Goal: Find contact information: Find contact information

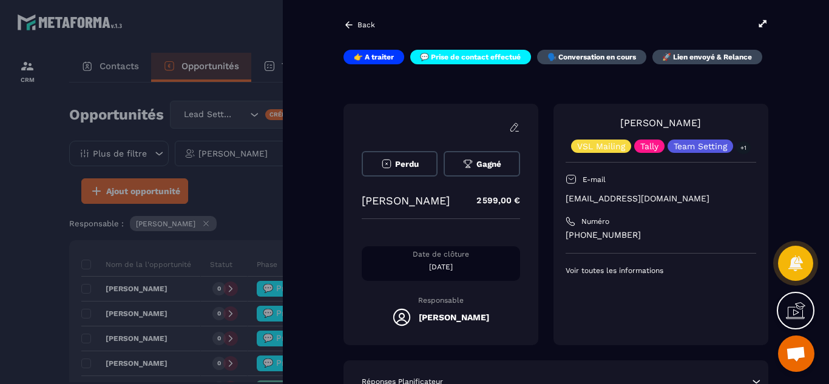
scroll to position [389, 0]
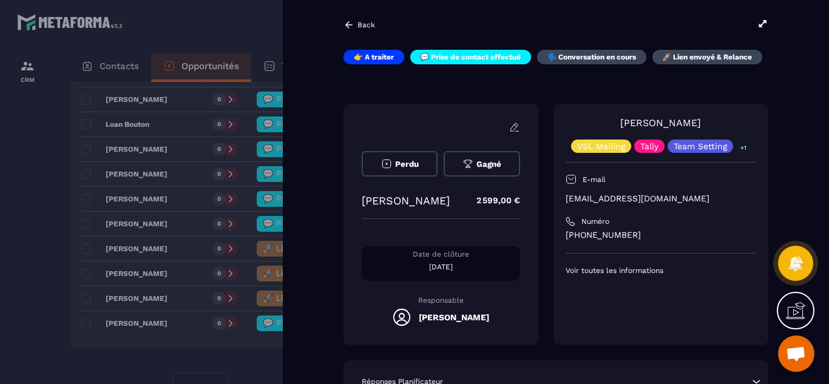
drag, startPoint x: 363, startPoint y: 201, endPoint x: 445, endPoint y: 201, distance: 82.6
click at [445, 201] on div "[PERSON_NAME] 2 599,00 €" at bounding box center [441, 201] width 158 height 24
copy p "[PERSON_NAME]"
click at [596, 236] on p "[PHONE_NUMBER]" at bounding box center [661, 236] width 191 height 12
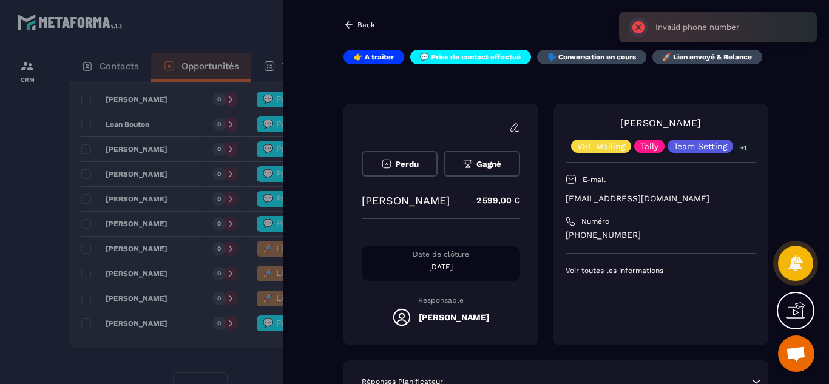
drag, startPoint x: 647, startPoint y: 231, endPoint x: 591, endPoint y: 239, distance: 57.0
click at [591, 239] on p "[PHONE_NUMBER]" at bounding box center [661, 236] width 191 height 12
copy p "7 7483 1764"
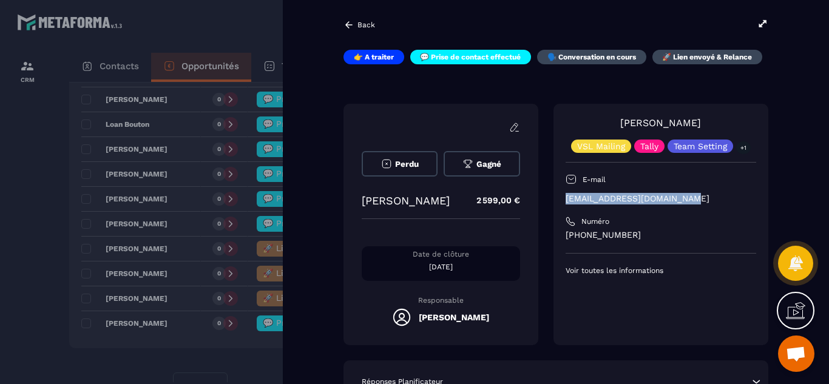
drag, startPoint x: 689, startPoint y: 196, endPoint x: 566, endPoint y: 203, distance: 123.4
click at [566, 203] on p "[EMAIL_ADDRESS][DOMAIN_NAME]" at bounding box center [661, 199] width 191 height 12
copy p "[EMAIL_ADDRESS][DOMAIN_NAME]"
click at [8, 222] on div at bounding box center [414, 192] width 829 height 384
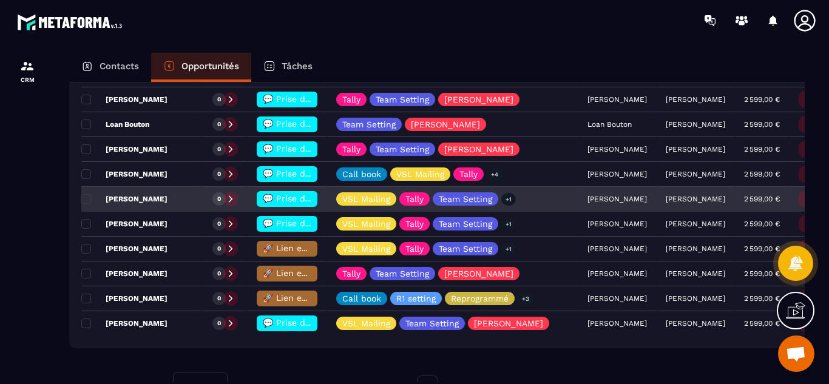
click at [157, 201] on p "[PERSON_NAME]" at bounding box center [124, 199] width 86 height 10
